Goal: Task Accomplishment & Management: Complete application form

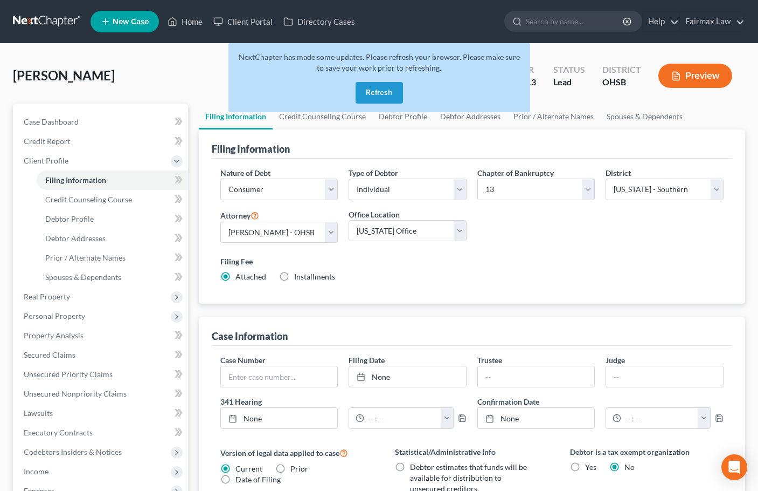
select select "1"
select select "0"
select select "3"
select select "62"
select select "16"
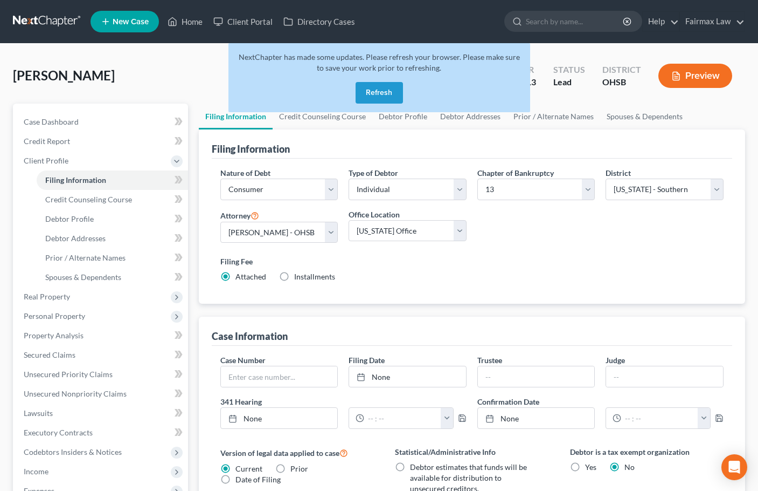
select select "0"
select select "36"
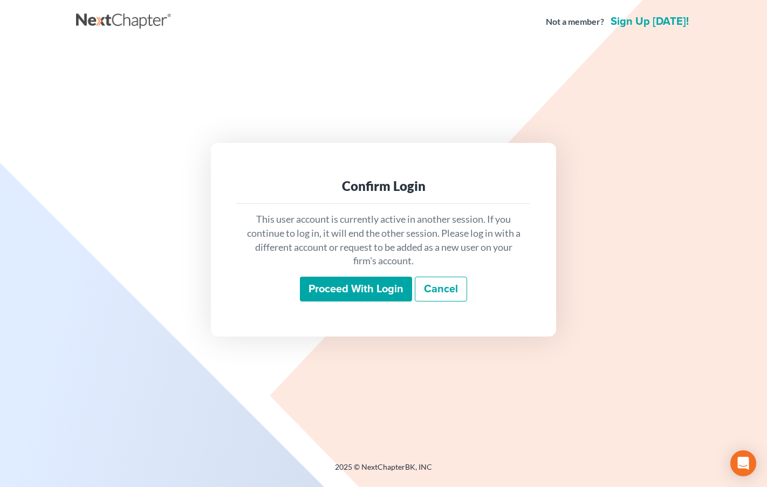
click at [451, 287] on link "Cancel" at bounding box center [441, 289] width 52 height 25
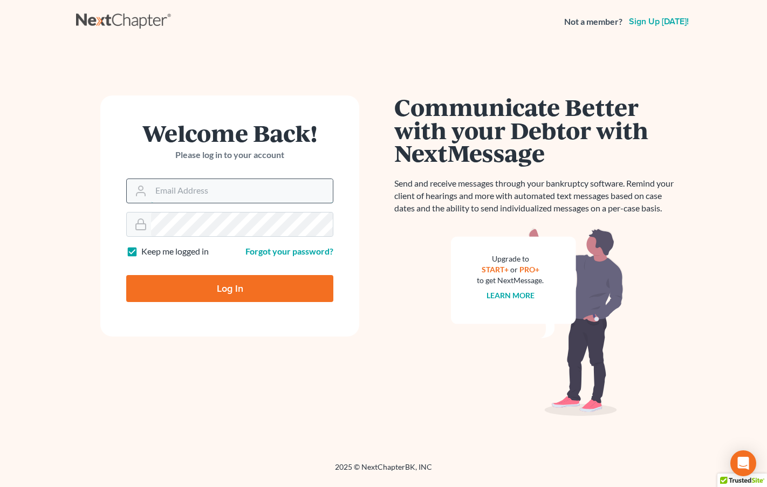
type input "[PERSON_NAME][EMAIL_ADDRESS][DOMAIN_NAME]"
click at [243, 189] on input "[PERSON_NAME][EMAIL_ADDRESS][DOMAIN_NAME]" at bounding box center [242, 191] width 182 height 24
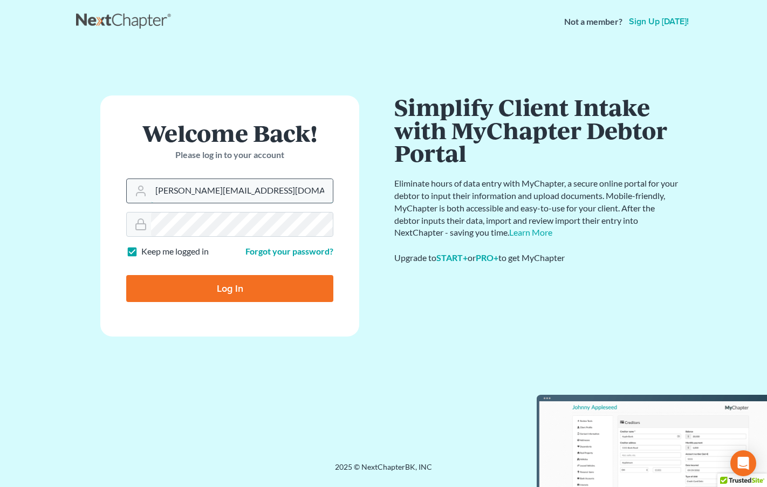
click at [243, 189] on input "[PERSON_NAME][EMAIL_ADDRESS][DOMAIN_NAME]" at bounding box center [242, 191] width 182 height 24
click at [254, 382] on div "Welcome Back! Please log in to your account Email Address ron@fairmaxlaw.com Pa…" at bounding box center [229, 252] width 307 height 314
click at [226, 286] on input "Log In" at bounding box center [229, 288] width 207 height 27
type input "Thinking..."
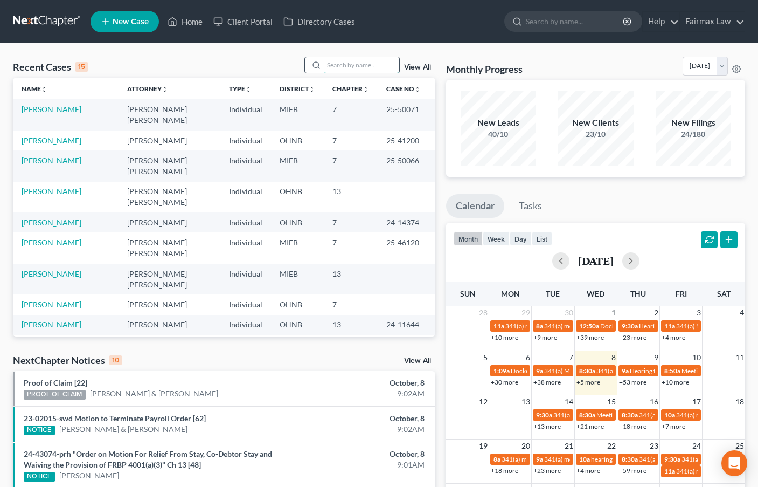
click at [354, 66] on input "search" at bounding box center [361, 65] width 75 height 16
paste input "[PERSON_NAME]"
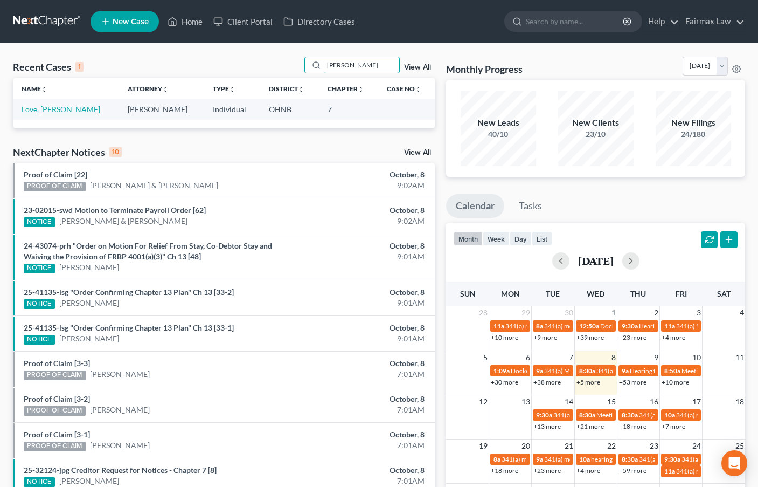
type input "[PERSON_NAME]"
click at [36, 110] on link "Love, [PERSON_NAME]" at bounding box center [61, 109] width 79 height 9
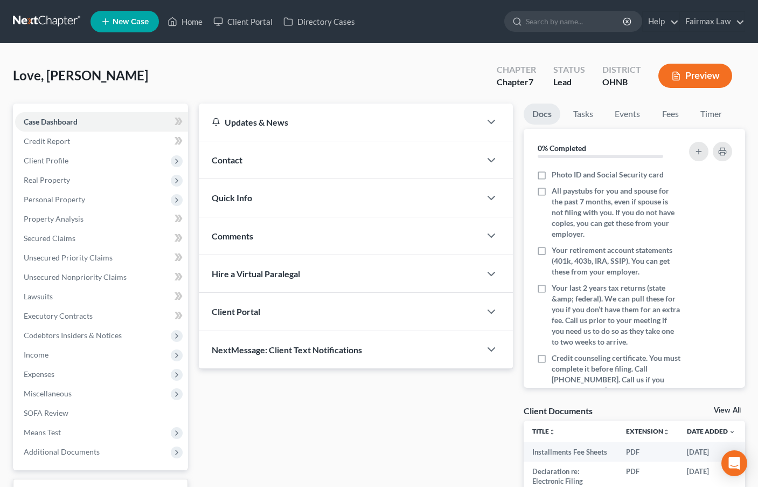
click at [344, 419] on div "Updates & News × [US_STATE] [GEOGRAPHIC_DATA] Notes: [DATE] - The Northern Dist…" at bounding box center [356, 329] width 325 height 453
click at [56, 165] on span "Client Profile" at bounding box center [101, 160] width 173 height 19
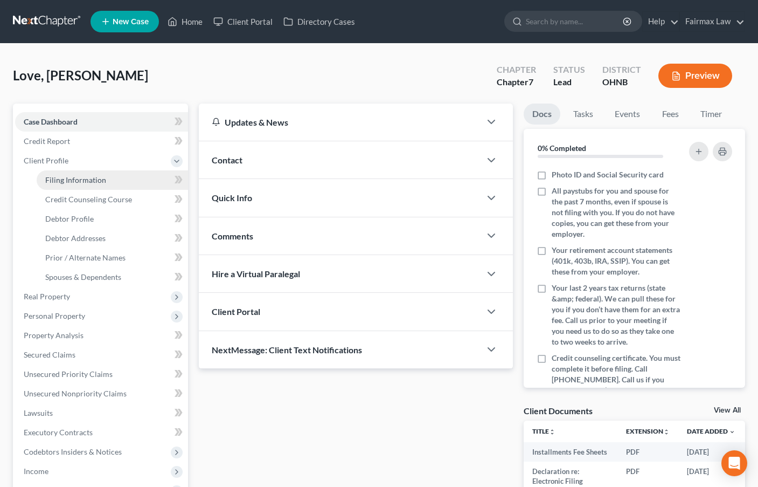
click at [79, 177] on span "Filing Information" at bounding box center [75, 179] width 61 height 9
select select "1"
select select "0"
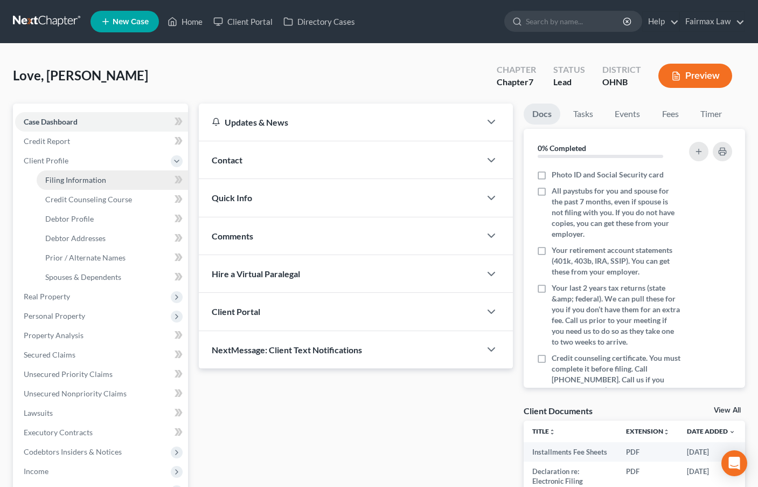
select select "36"
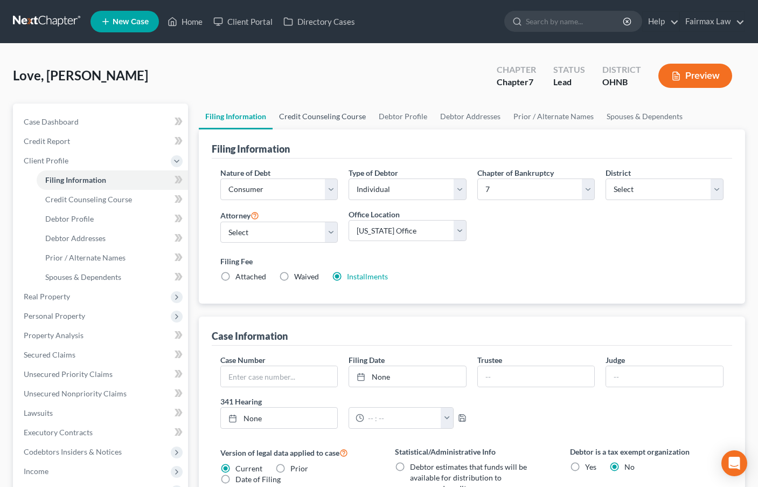
click at [334, 116] on link "Credit Counseling Course" at bounding box center [323, 116] width 100 height 26
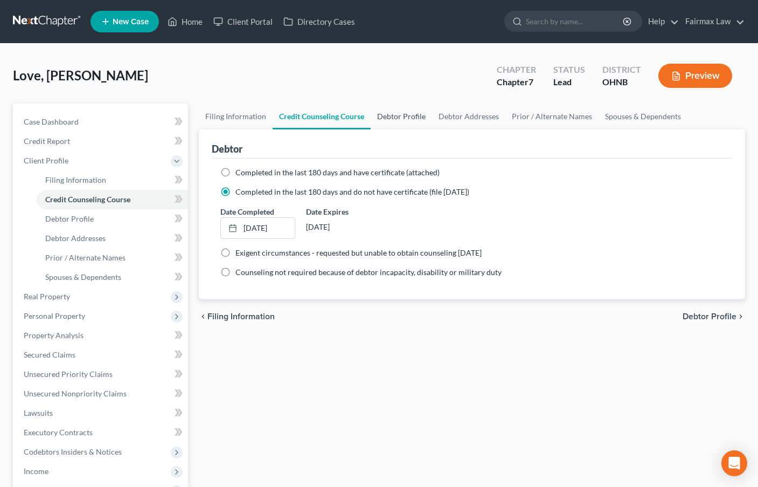
click at [406, 115] on link "Debtor Profile" at bounding box center [401, 116] width 61 height 26
select select "0"
select select "2"
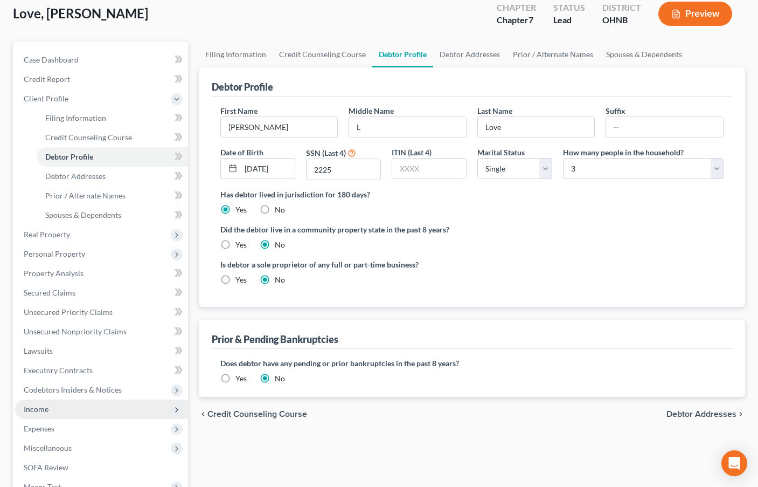
scroll to position [203, 0]
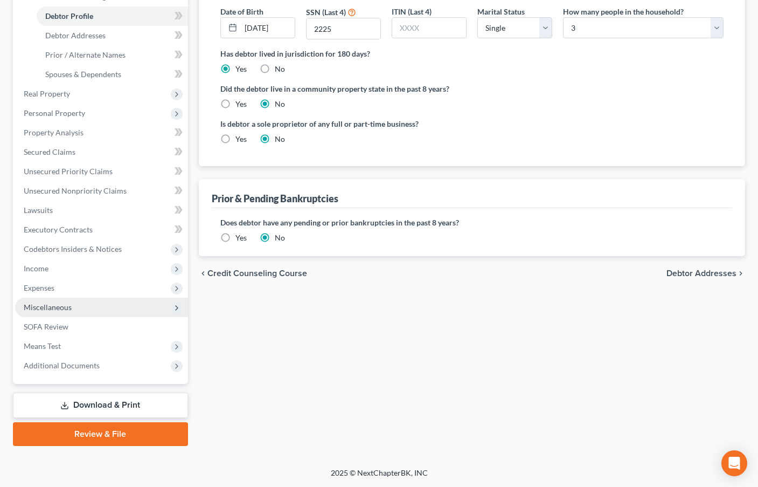
click at [56, 307] on span "Miscellaneous" at bounding box center [48, 306] width 48 height 9
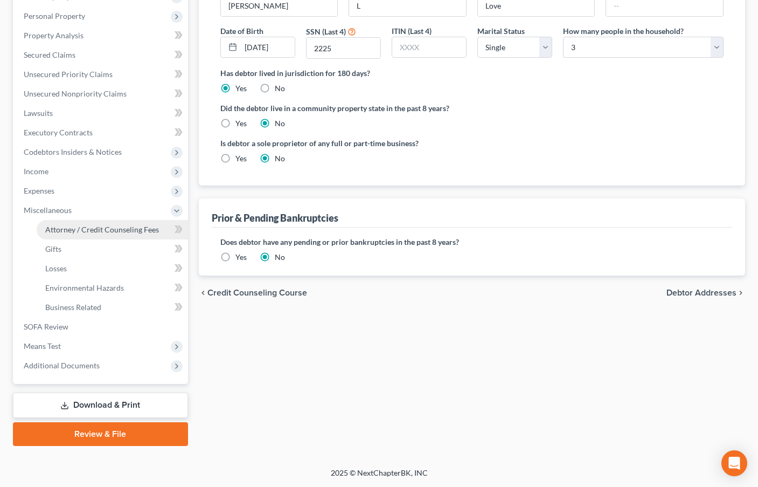
click at [98, 232] on span "Attorney / Credit Counseling Fees" at bounding box center [102, 229] width 114 height 9
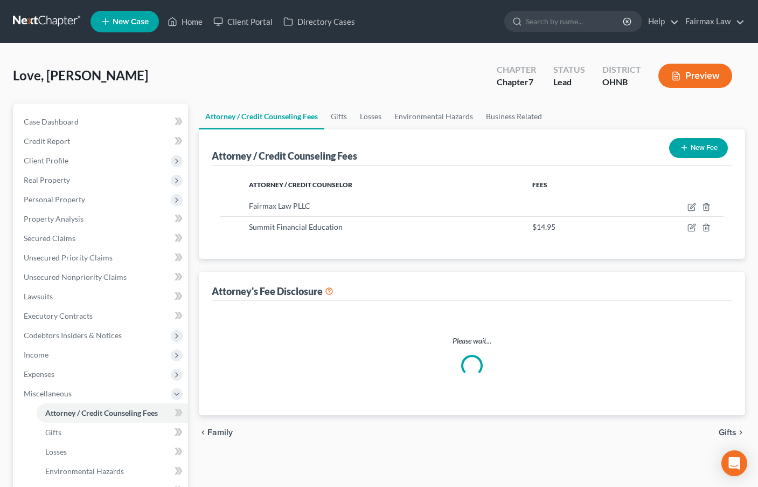
select select "1"
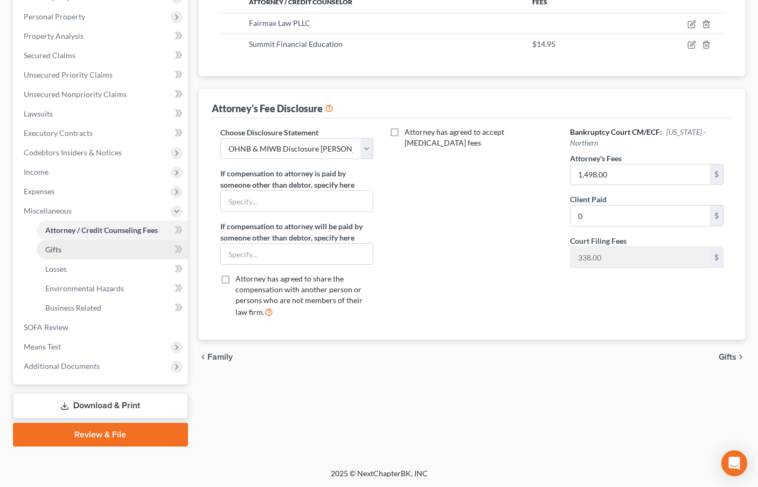
scroll to position [183, 0]
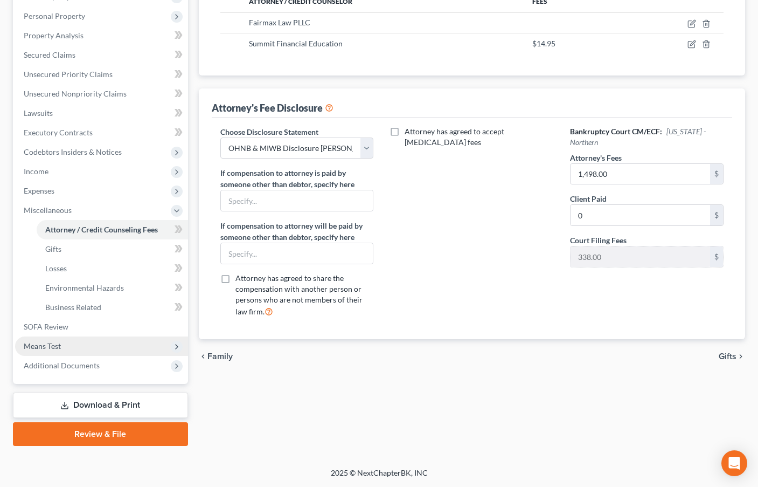
click at [48, 349] on span "Means Test" at bounding box center [42, 345] width 37 height 9
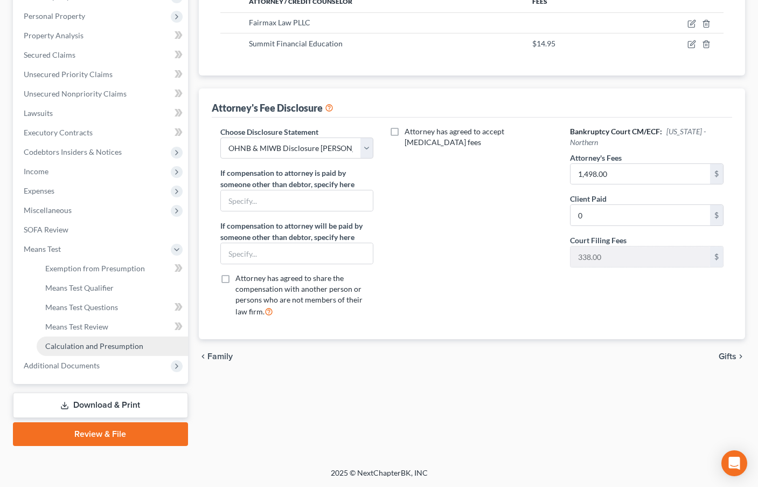
click at [105, 337] on link "Calculation and Presumption" at bounding box center [112, 345] width 151 height 19
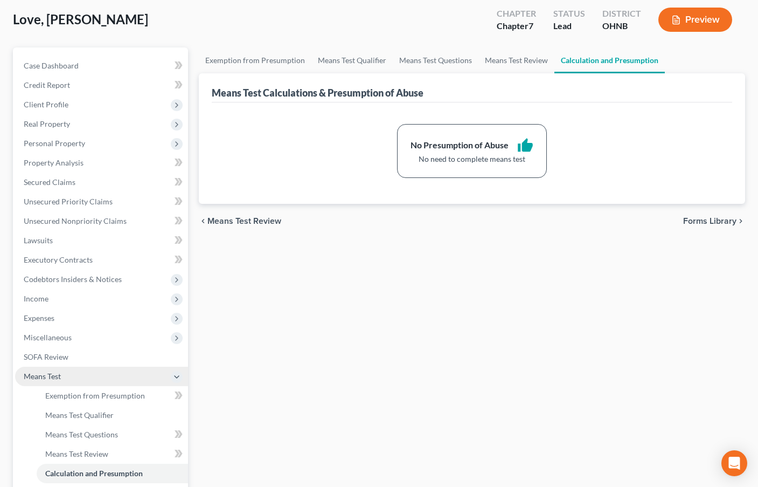
scroll to position [183, 0]
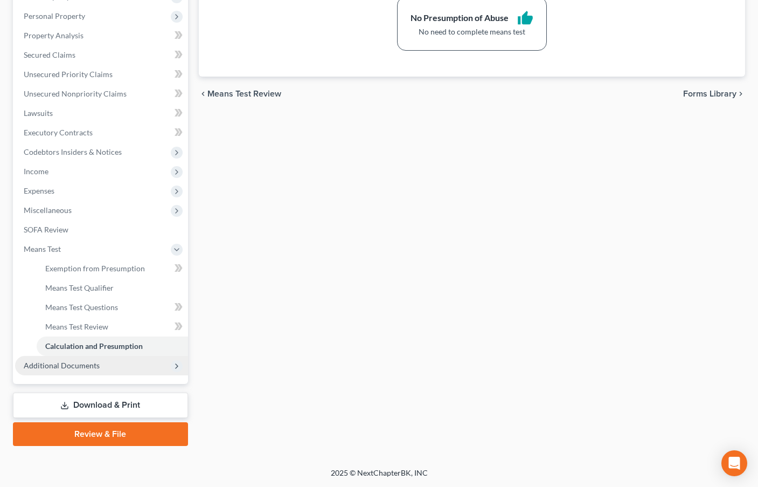
click at [74, 367] on span "Additional Documents" at bounding box center [62, 365] width 76 height 9
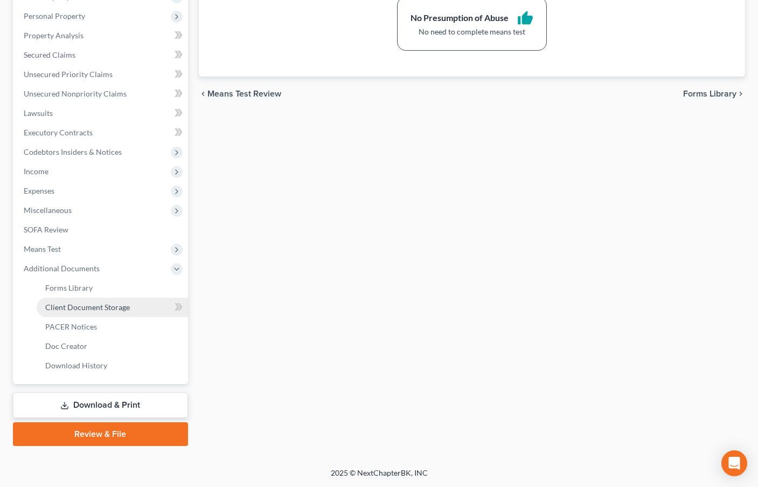
click at [105, 307] on span "Client Document Storage" at bounding box center [87, 306] width 85 height 9
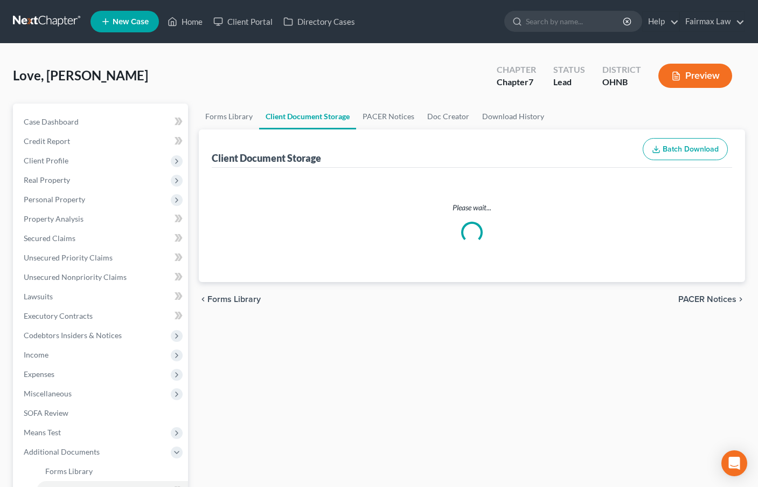
select select "5"
select select "16"
select select "24"
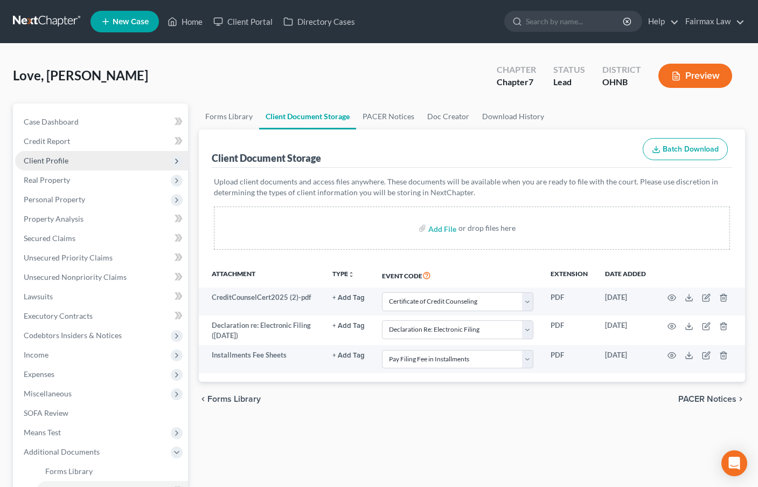
click at [54, 156] on span "Client Profile" at bounding box center [46, 160] width 45 height 9
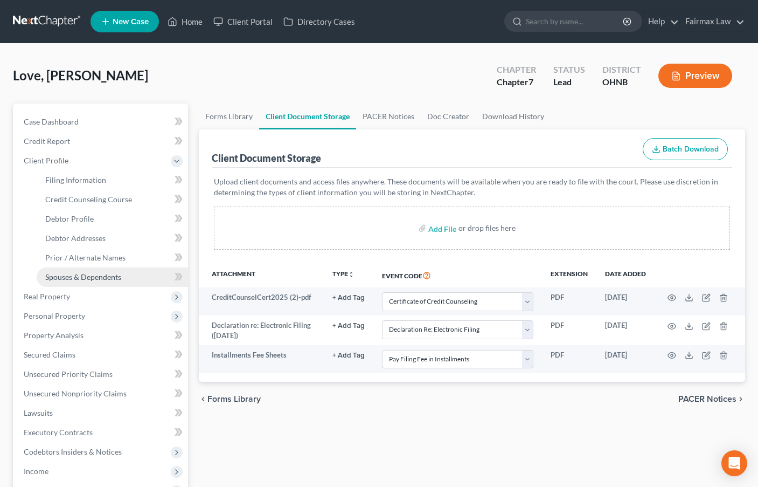
click at [95, 278] on span "Spouses & Dependents" at bounding box center [83, 276] width 76 height 9
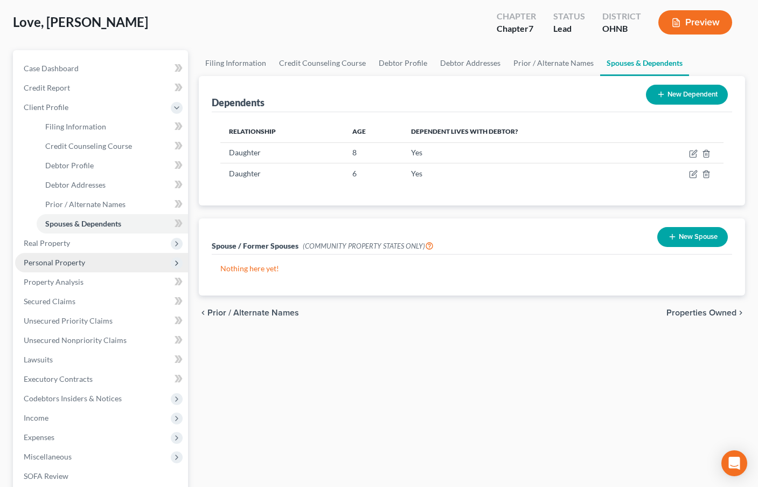
scroll to position [54, 0]
click at [64, 260] on span "Personal Property" at bounding box center [54, 261] width 61 height 9
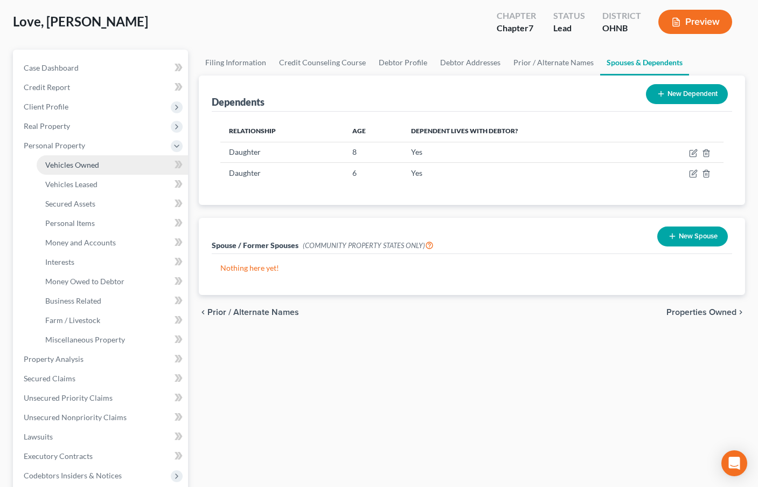
click at [87, 165] on span "Vehicles Owned" at bounding box center [72, 164] width 54 height 9
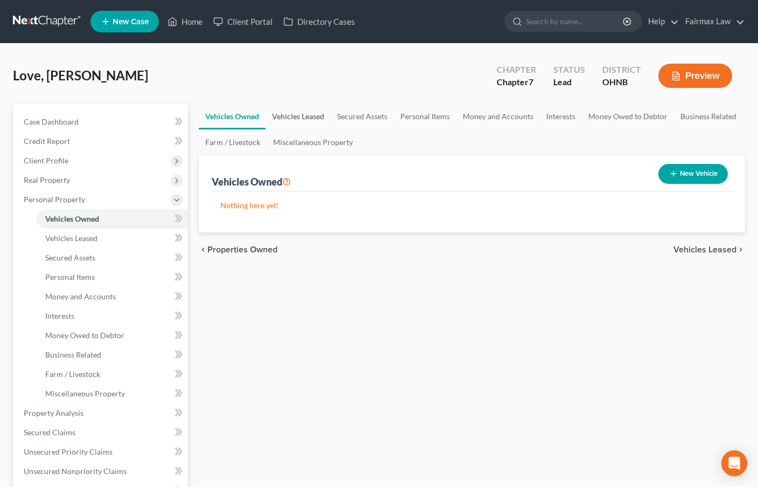
click at [312, 115] on link "Vehicles Leased" at bounding box center [298, 116] width 65 height 26
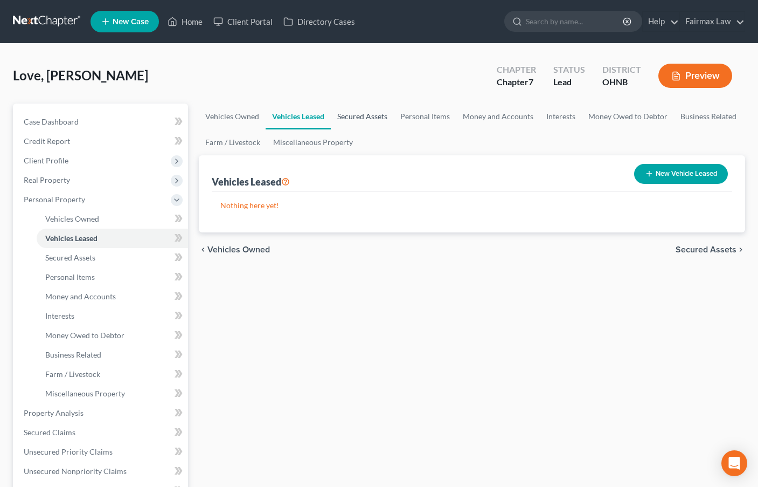
click at [367, 116] on link "Secured Assets" at bounding box center [362, 116] width 63 height 26
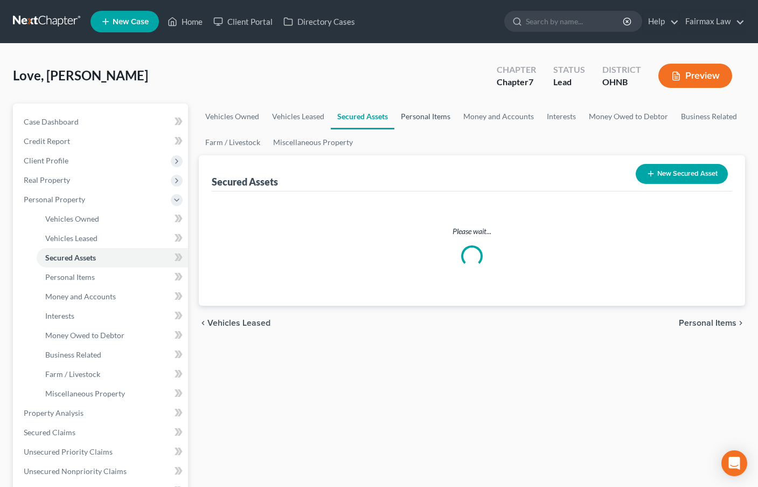
click at [446, 115] on link "Personal Items" at bounding box center [426, 116] width 63 height 26
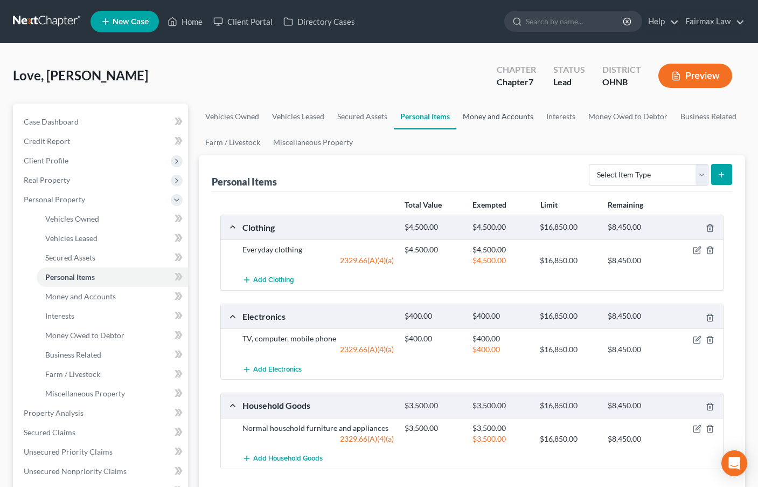
click at [472, 114] on link "Money and Accounts" at bounding box center [499, 116] width 84 height 26
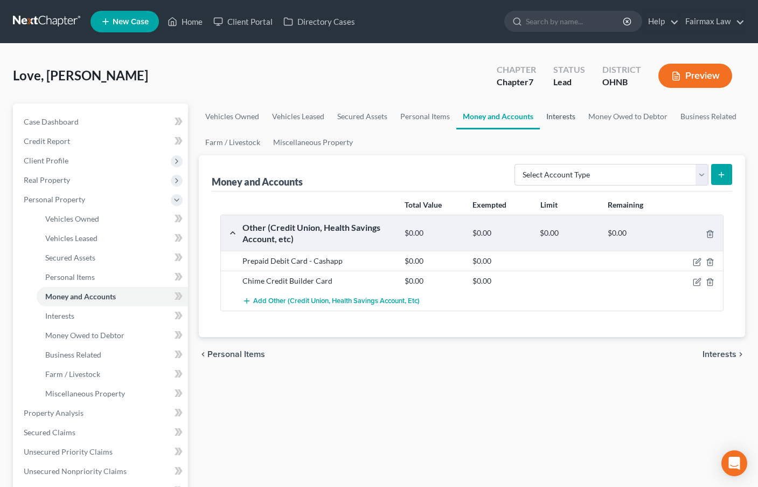
click at [562, 117] on link "Interests" at bounding box center [561, 116] width 42 height 26
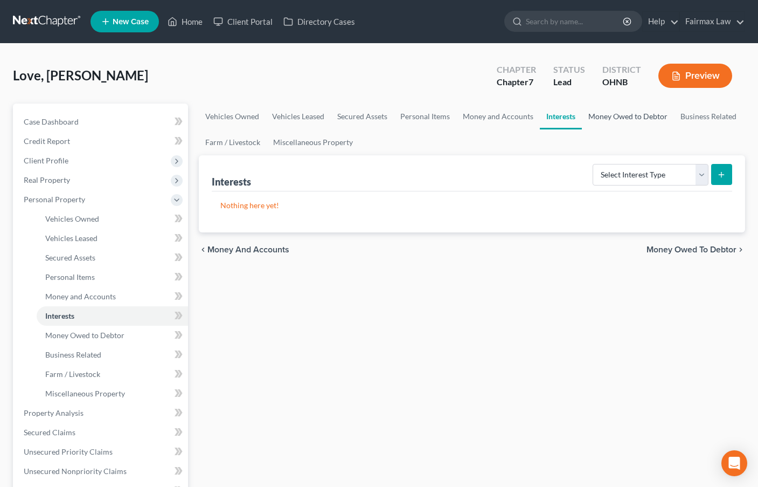
click at [627, 116] on link "Money Owed to Debtor" at bounding box center [628, 116] width 92 height 26
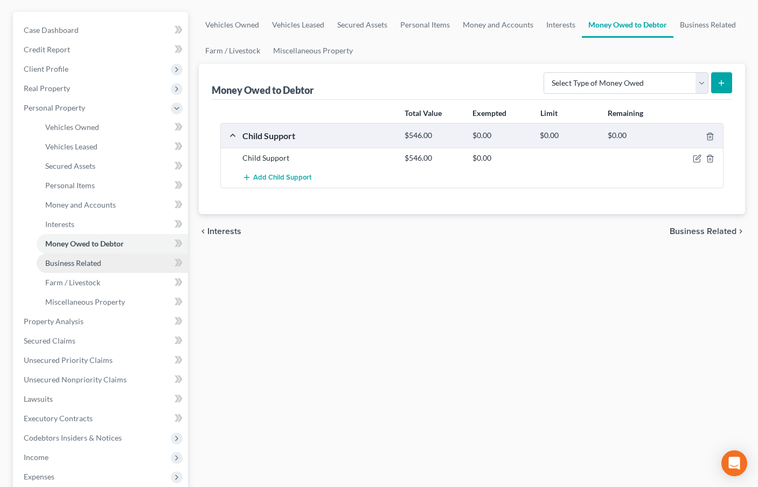
scroll to position [108, 0]
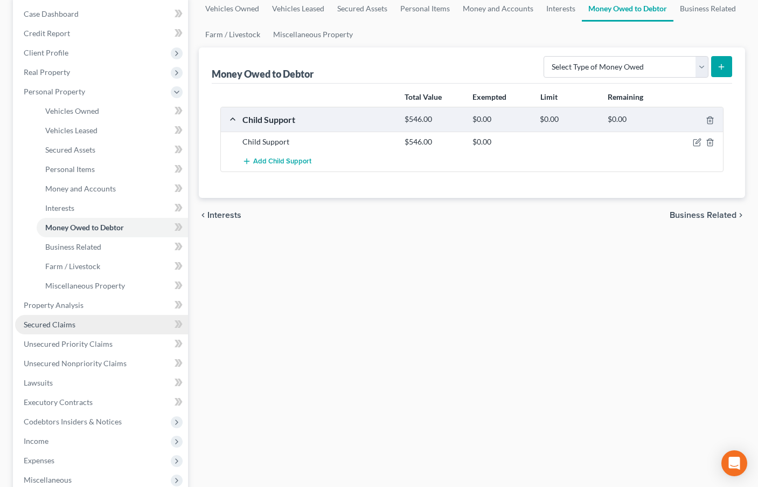
click at [50, 319] on link "Secured Claims" at bounding box center [101, 324] width 173 height 19
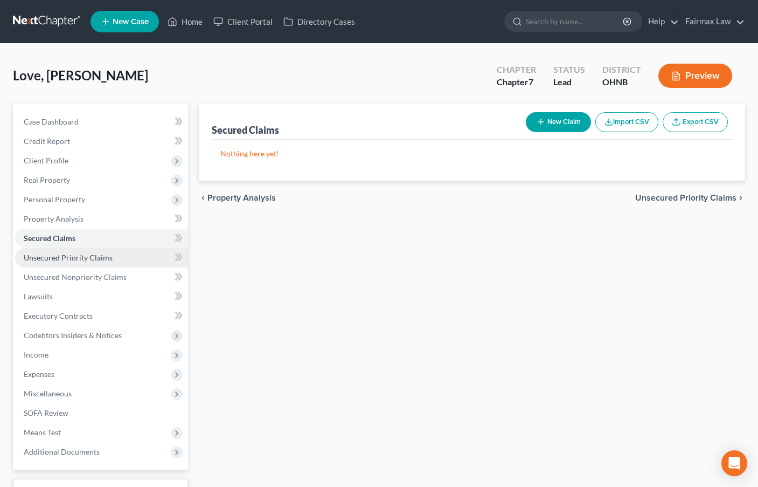
click at [70, 260] on span "Unsecured Priority Claims" at bounding box center [68, 257] width 89 height 9
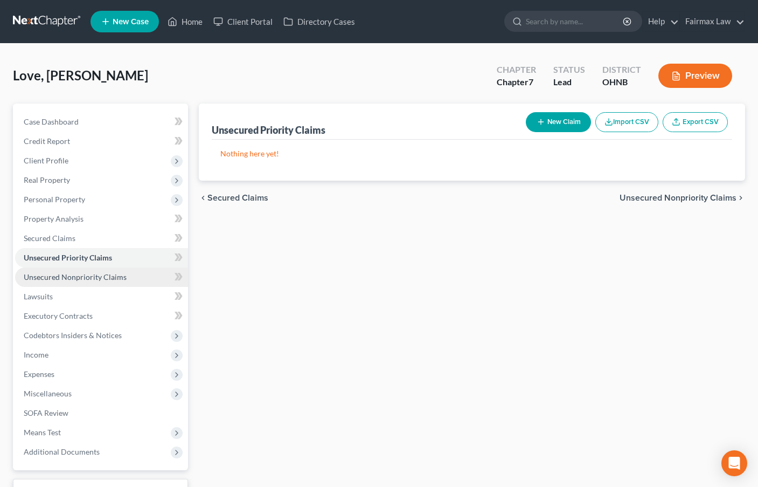
click at [71, 275] on span "Unsecured Nonpriority Claims" at bounding box center [75, 276] width 103 height 9
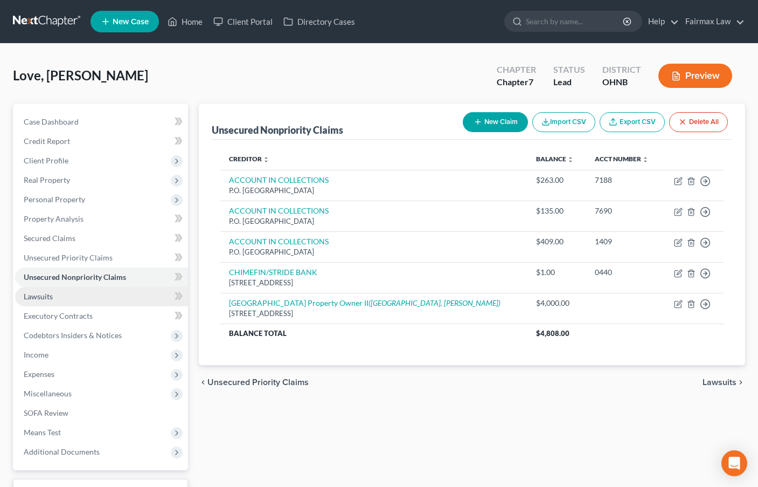
click at [52, 300] on span "Lawsuits" at bounding box center [38, 296] width 29 height 9
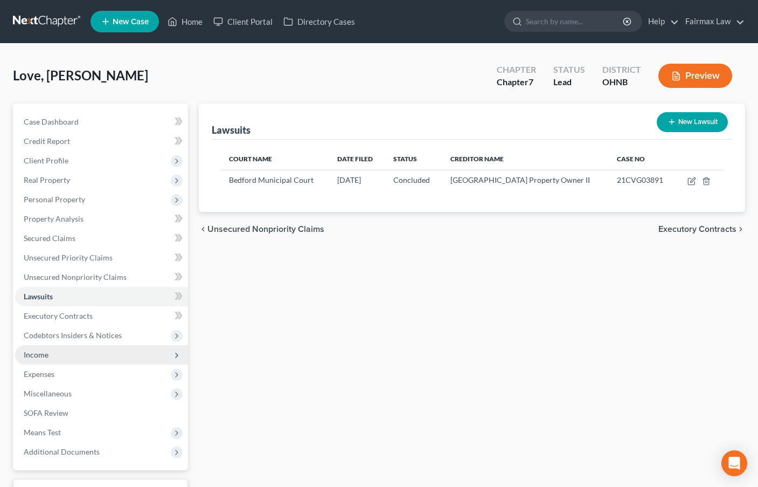
click at [47, 355] on span "Income" at bounding box center [36, 354] width 25 height 9
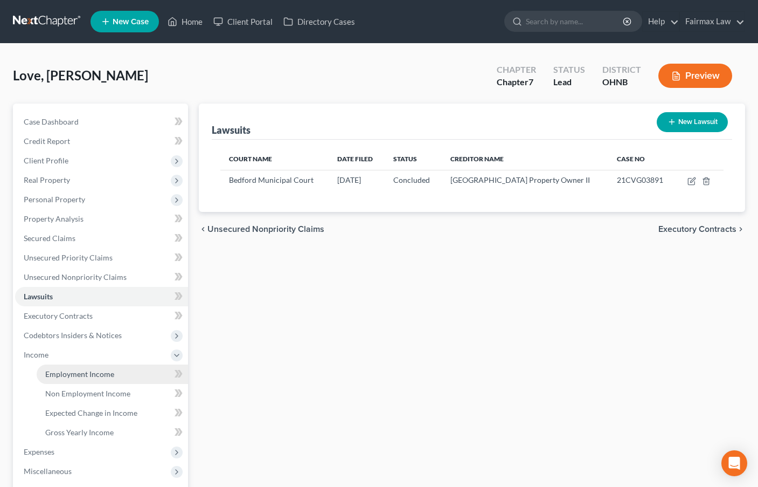
click at [89, 376] on span "Employment Income" at bounding box center [79, 373] width 69 height 9
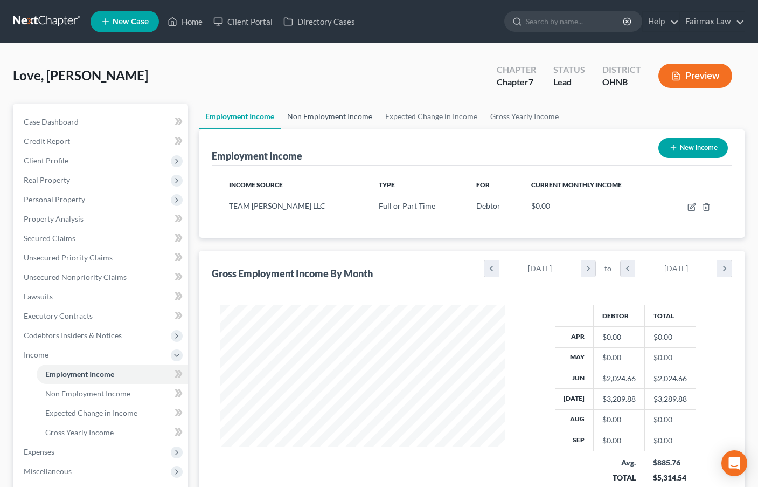
scroll to position [194, 307]
click at [339, 114] on link "Non Employment Income" at bounding box center [330, 116] width 98 height 26
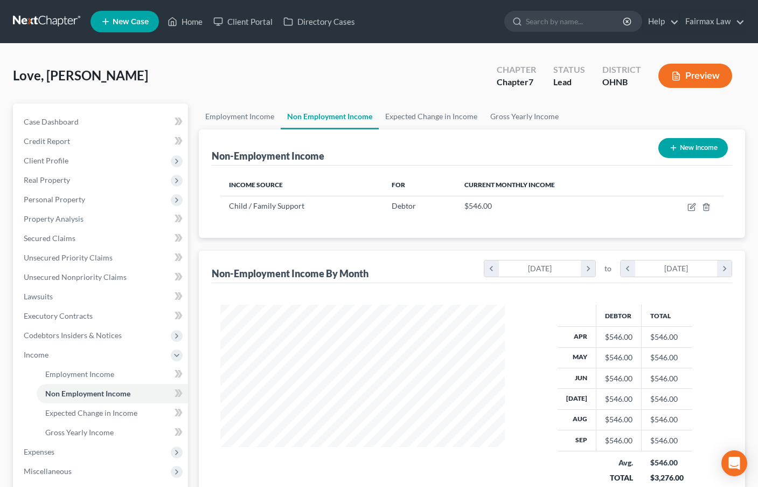
scroll to position [194, 307]
click at [251, 121] on link "Employment Income" at bounding box center [240, 116] width 82 height 26
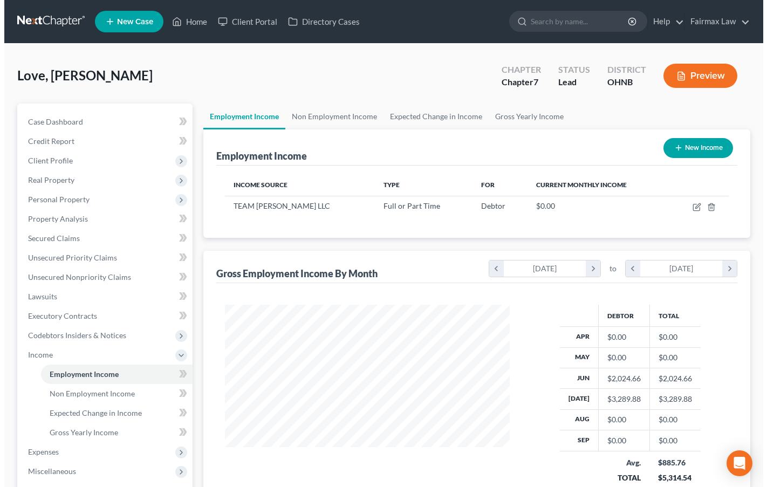
scroll to position [194, 307]
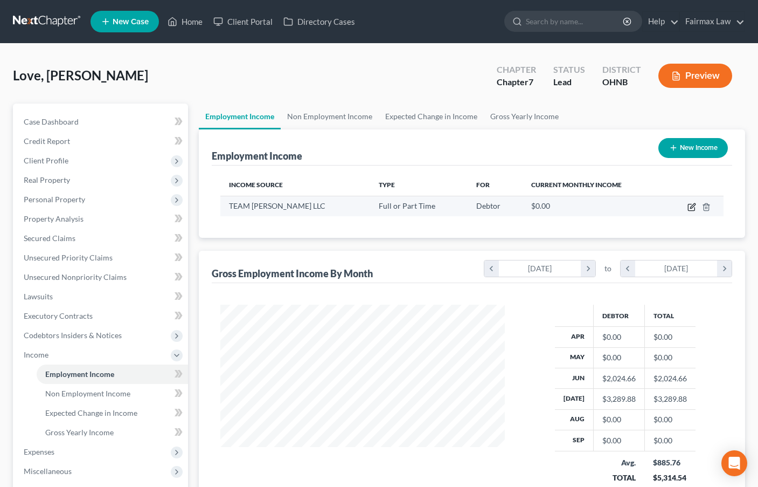
click at [692, 208] on icon "button" at bounding box center [692, 207] width 9 height 9
select select "0"
select select "36"
select select "2"
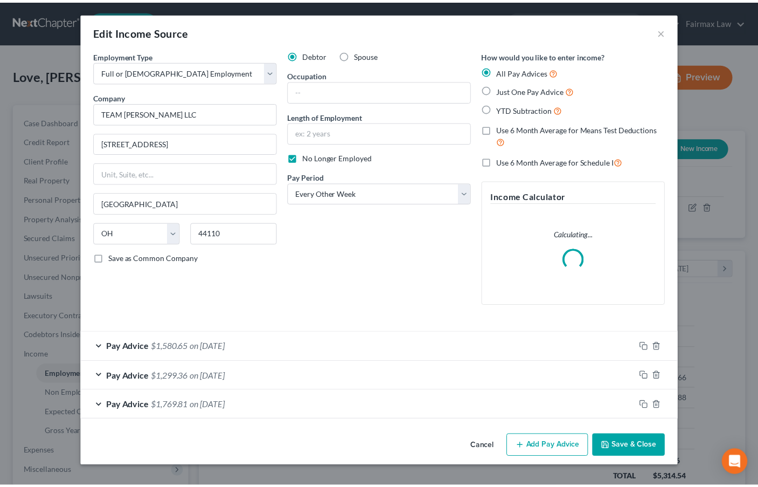
scroll to position [194, 310]
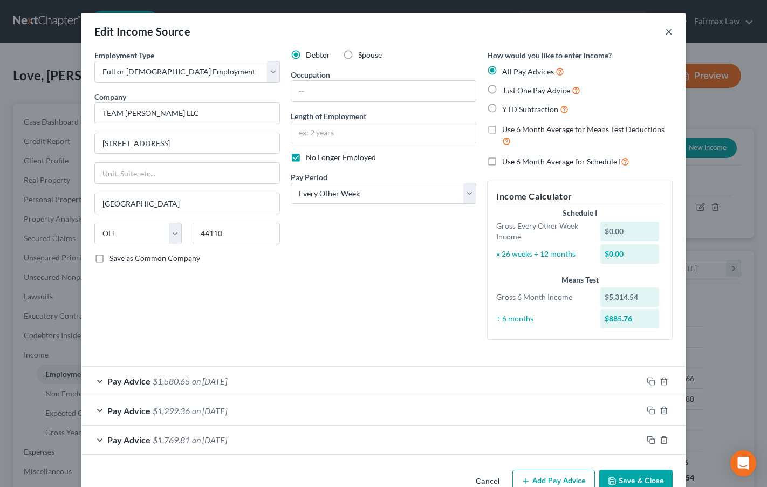
click at [665, 34] on button "×" at bounding box center [669, 31] width 8 height 13
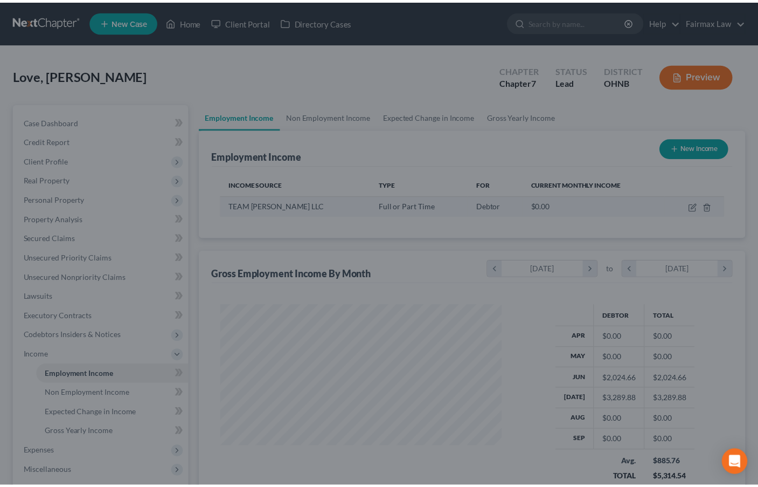
scroll to position [538846, 538733]
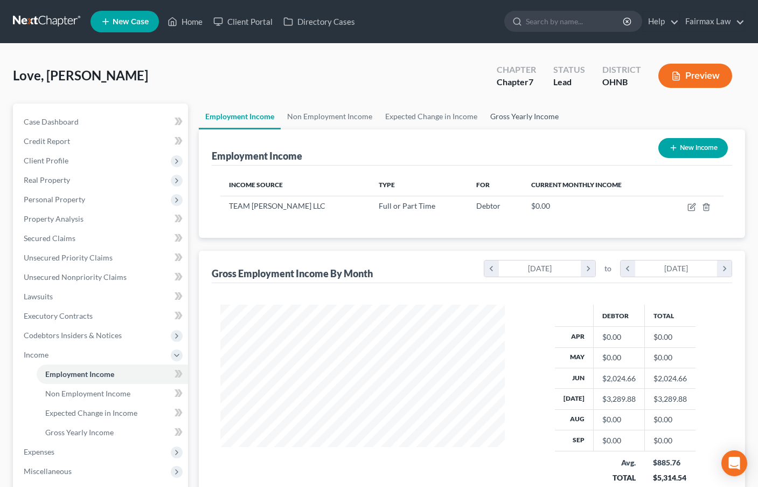
click at [537, 115] on link "Gross Yearly Income" at bounding box center [524, 116] width 81 height 26
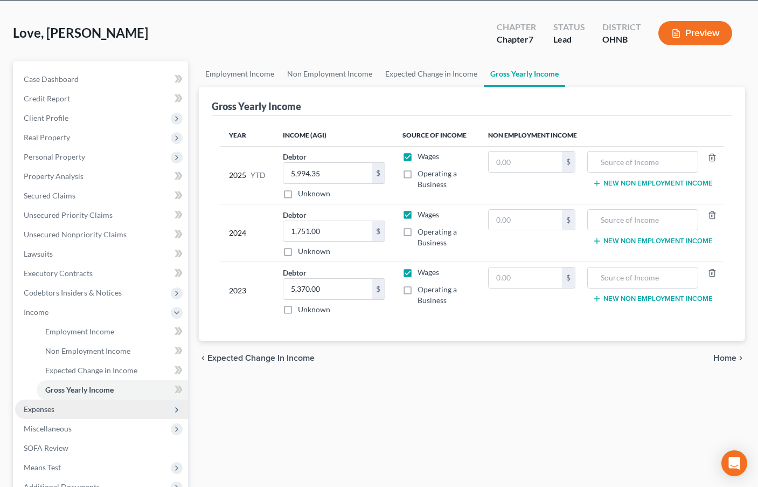
scroll to position [162, 0]
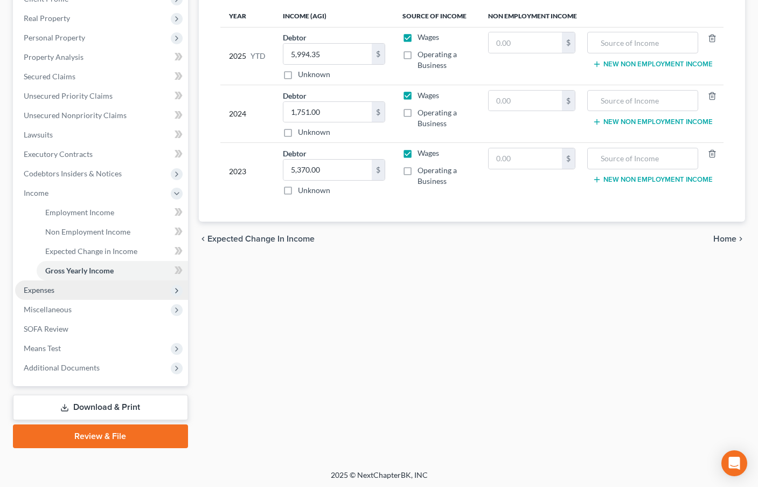
click at [59, 292] on span "Expenses" at bounding box center [101, 289] width 173 height 19
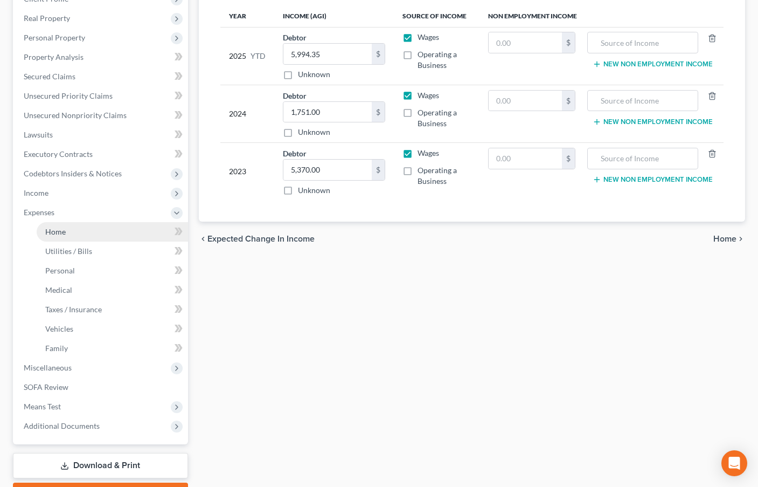
click at [64, 233] on span "Home" at bounding box center [55, 231] width 20 height 9
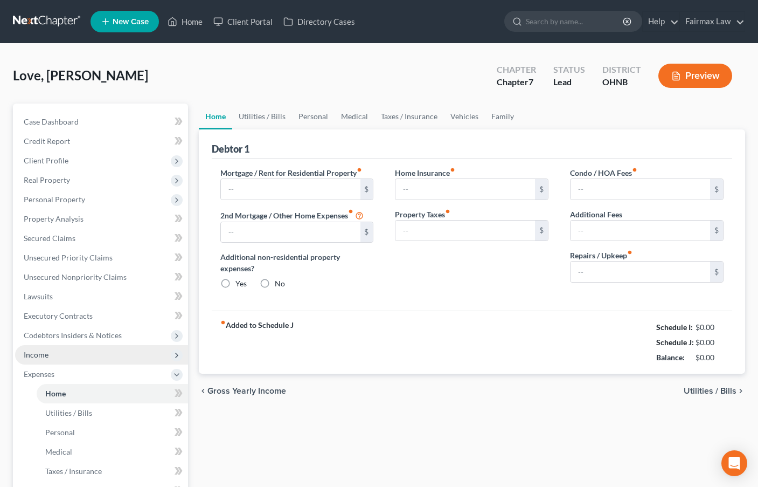
type input "1,175.00"
type input "0.00"
radio input "true"
type input "0.00"
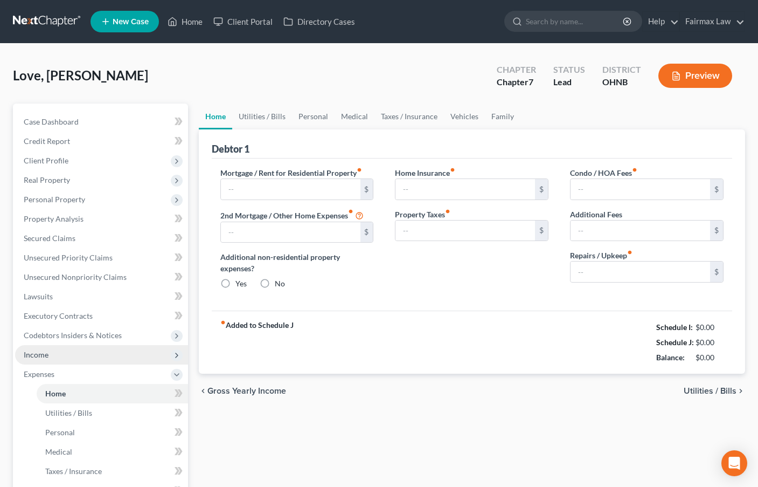
type input "0.00"
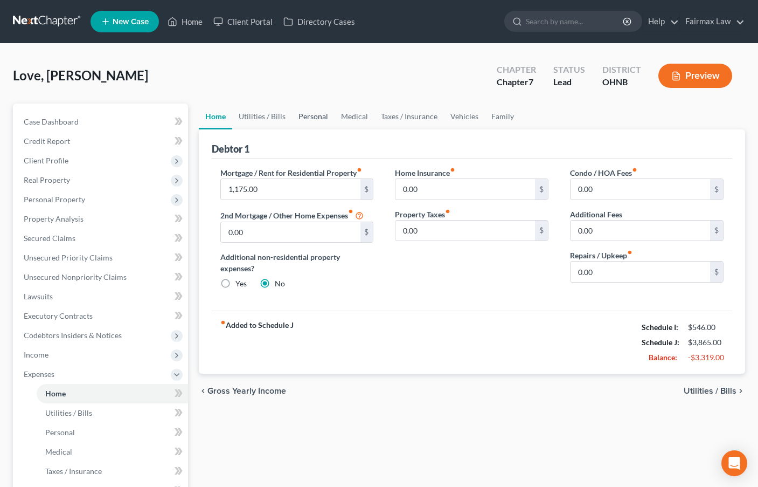
click at [325, 113] on link "Personal" at bounding box center [313, 116] width 43 height 26
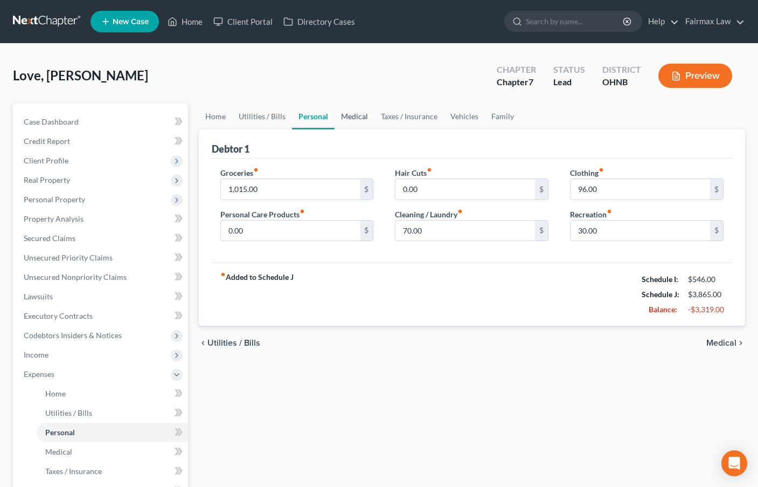
click at [360, 115] on link "Medical" at bounding box center [355, 116] width 40 height 26
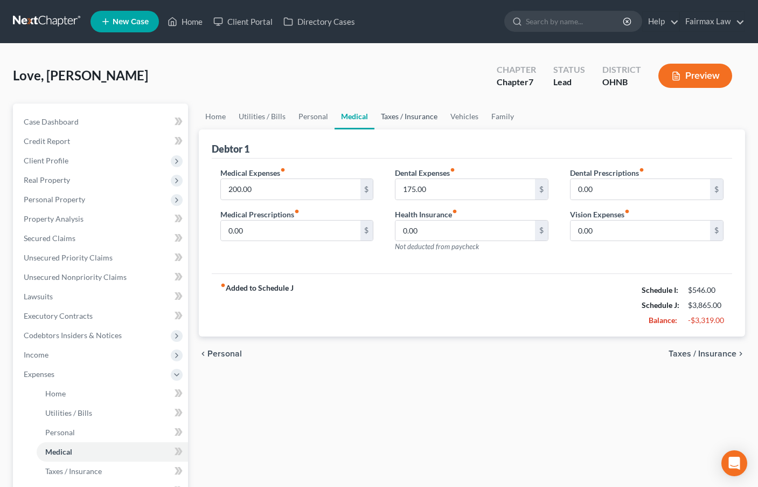
click at [416, 114] on link "Taxes / Insurance" at bounding box center [410, 116] width 70 height 26
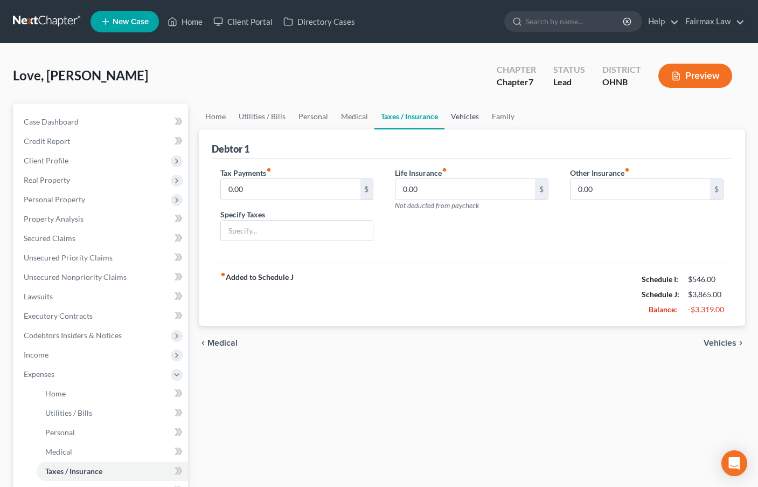
click at [462, 116] on link "Vehicles" at bounding box center [465, 116] width 41 height 26
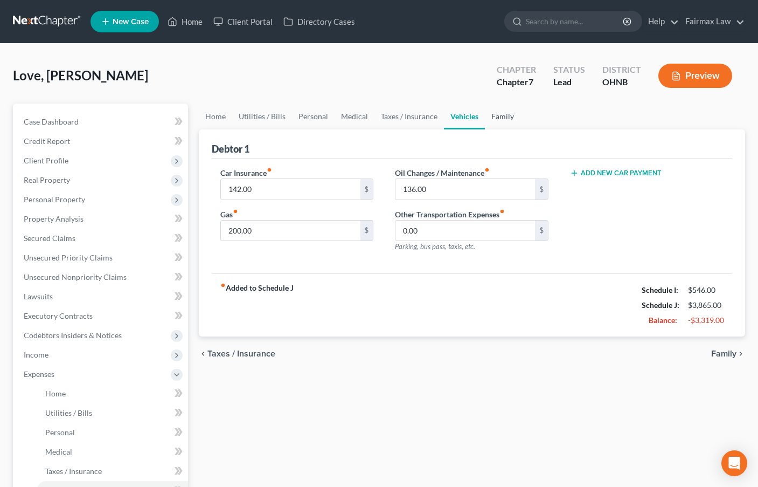
click at [500, 115] on link "Family" at bounding box center [503, 116] width 36 height 26
